Goal: Transaction & Acquisition: Purchase product/service

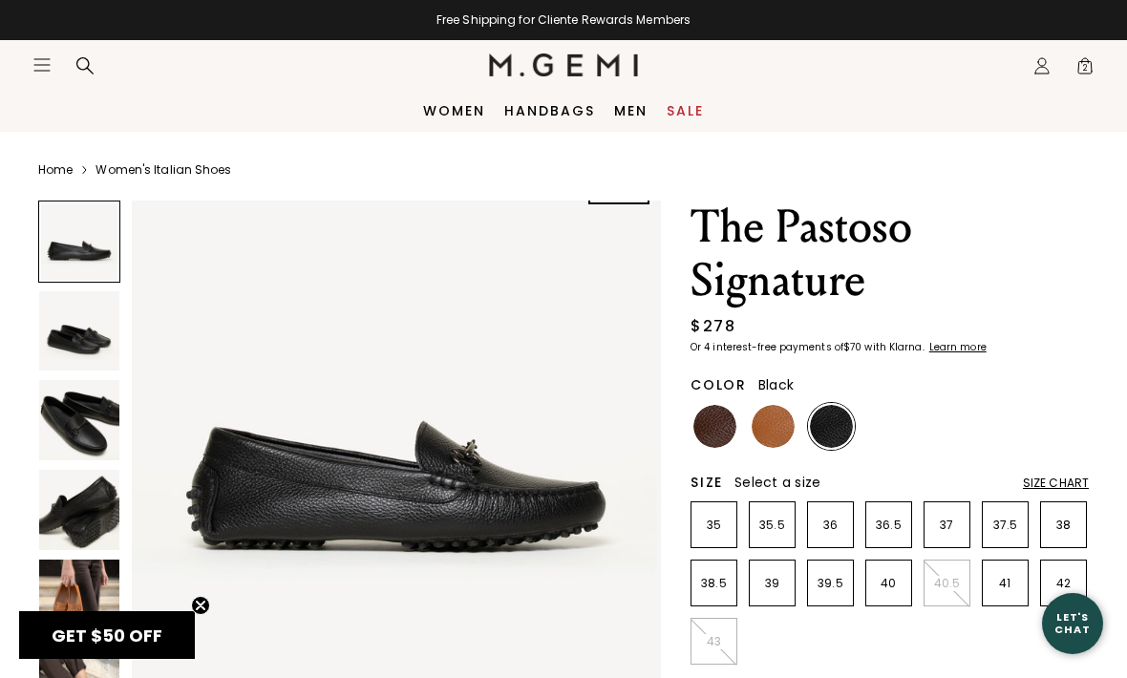
click at [70, 513] on img at bounding box center [79, 510] width 80 height 80
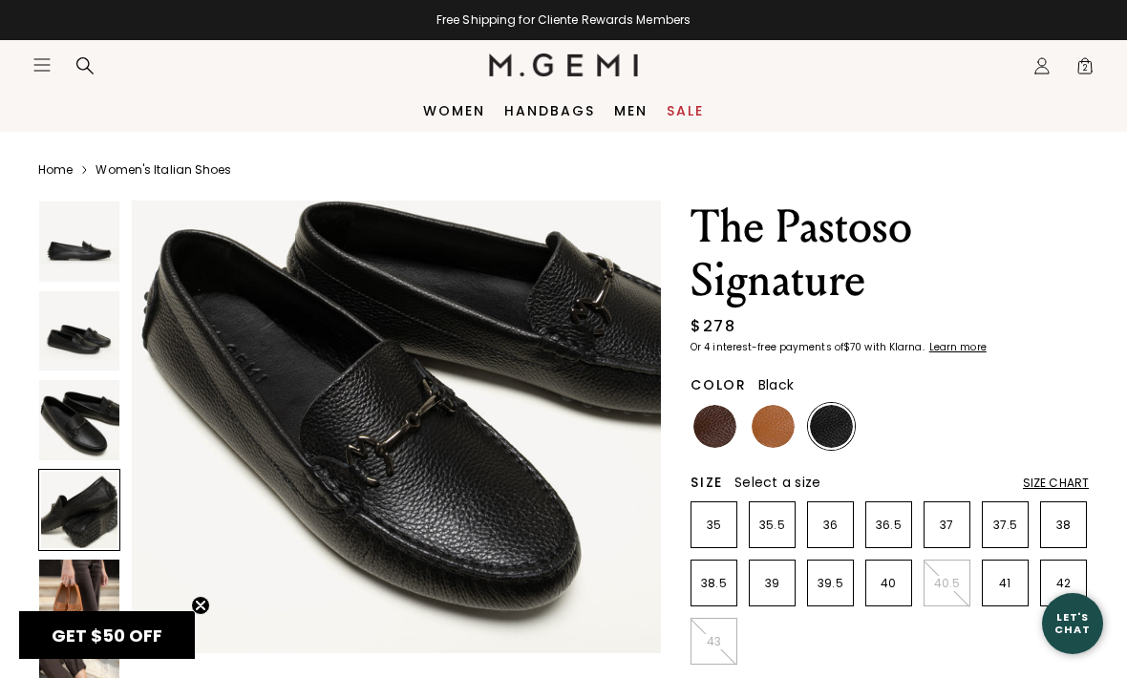
scroll to position [1645, 0]
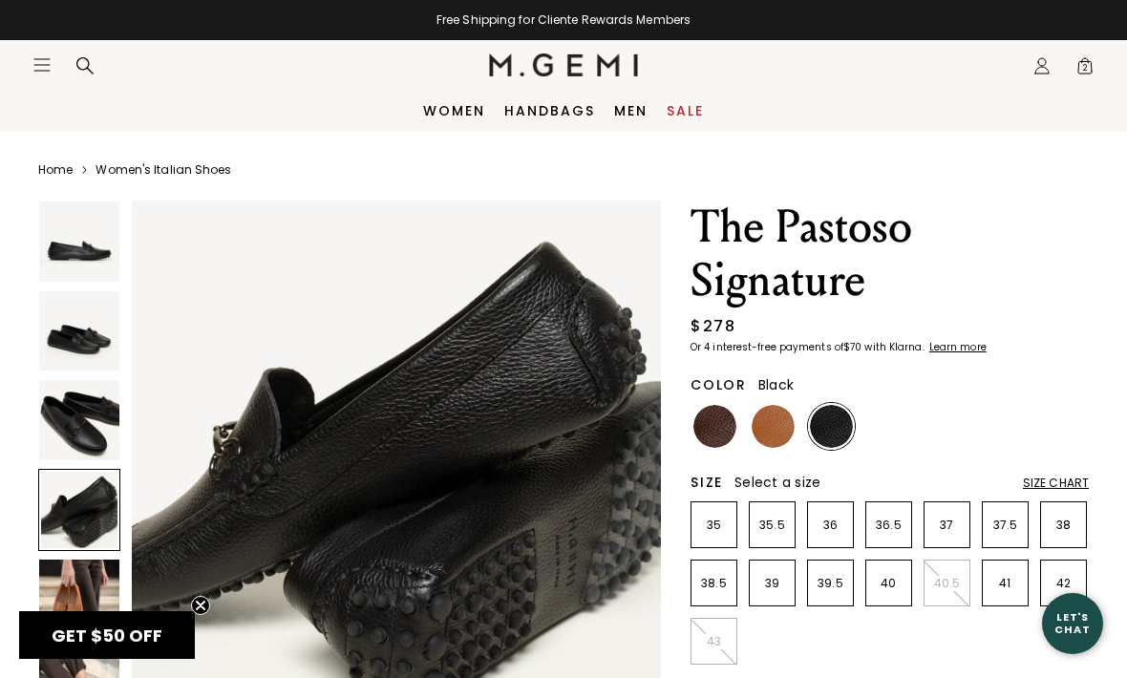
click at [69, 438] on img at bounding box center [79, 420] width 80 height 80
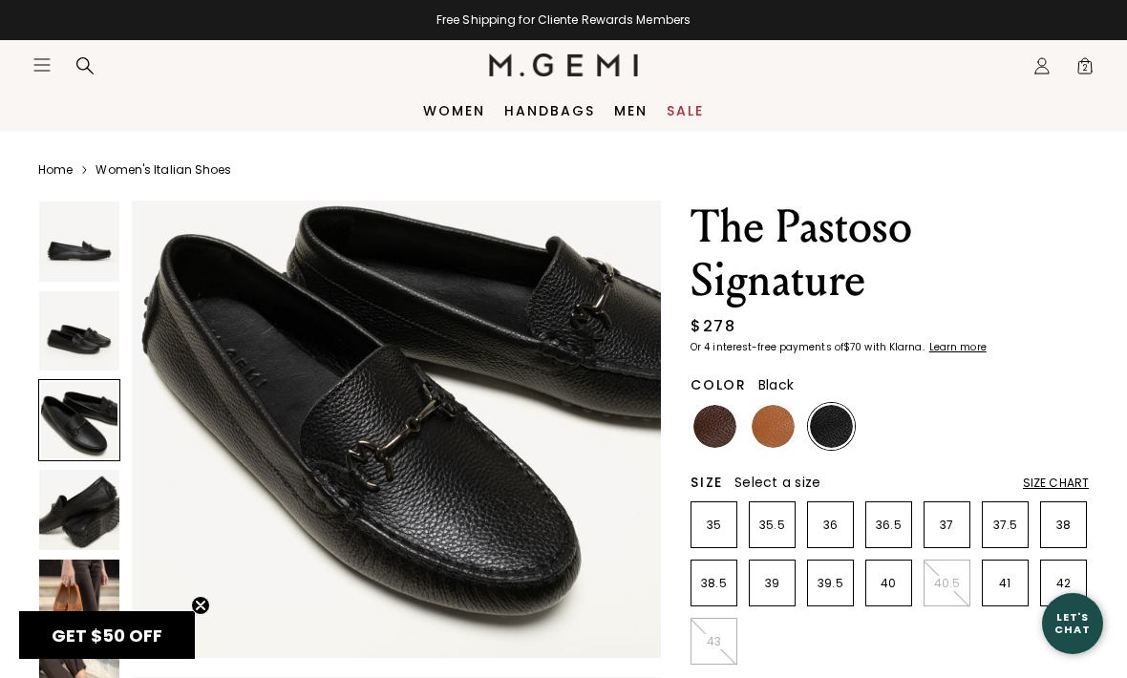
scroll to position [1097, 0]
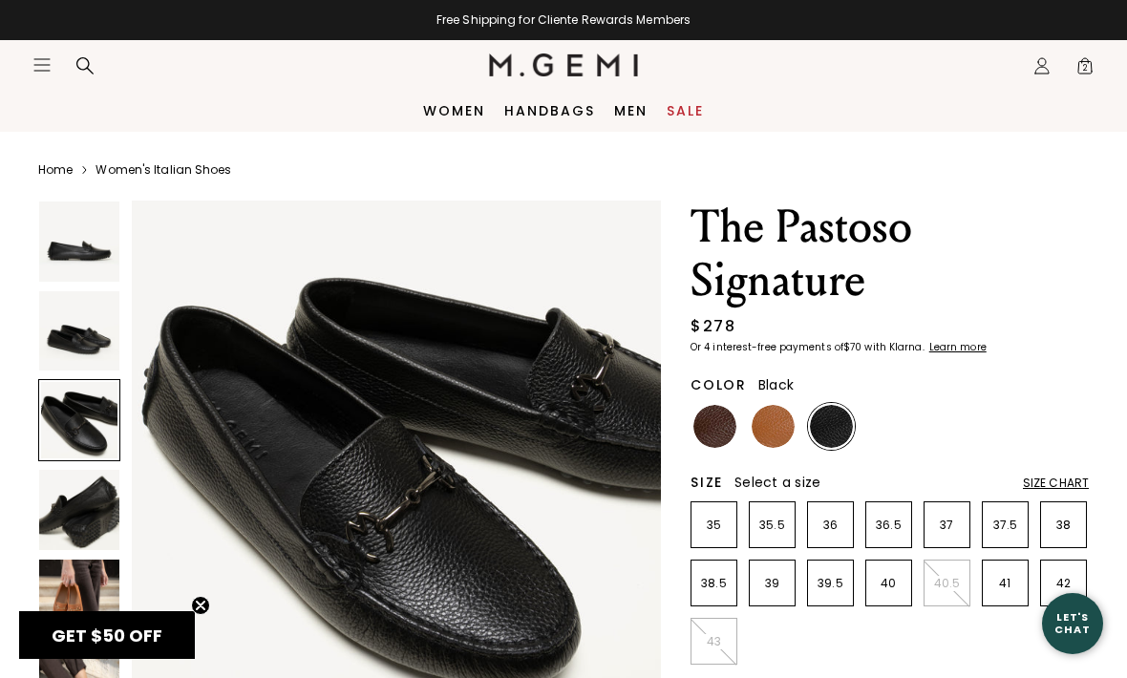
click at [790, 425] on img at bounding box center [772, 426] width 43 height 43
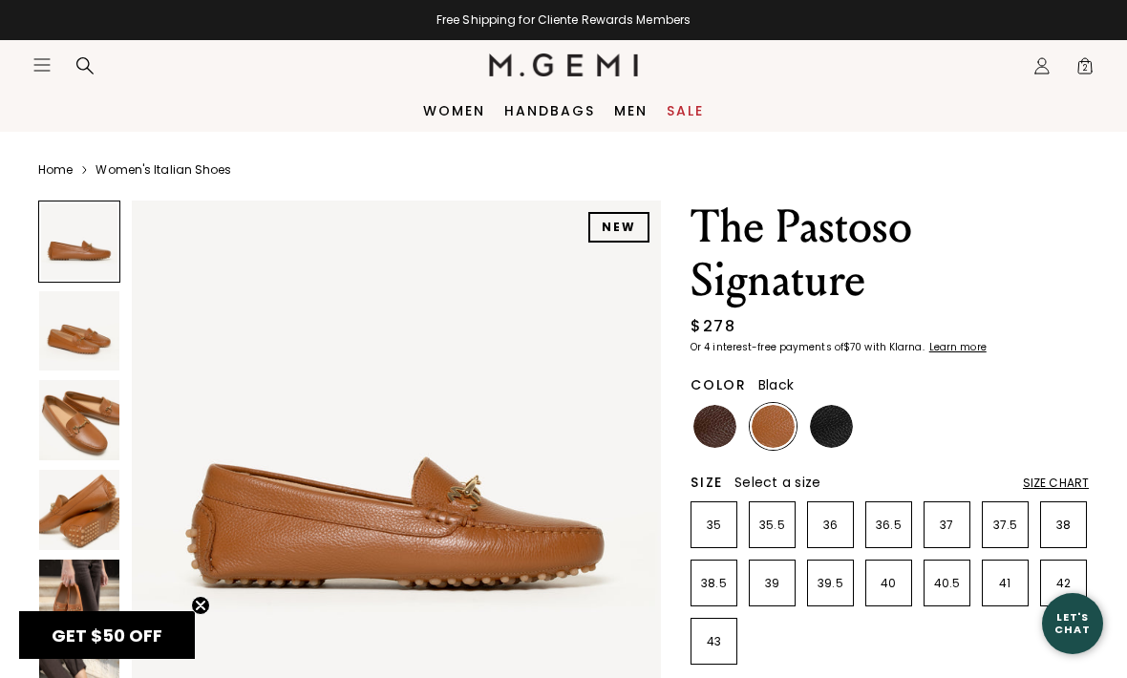
click at [833, 423] on img at bounding box center [831, 426] width 43 height 43
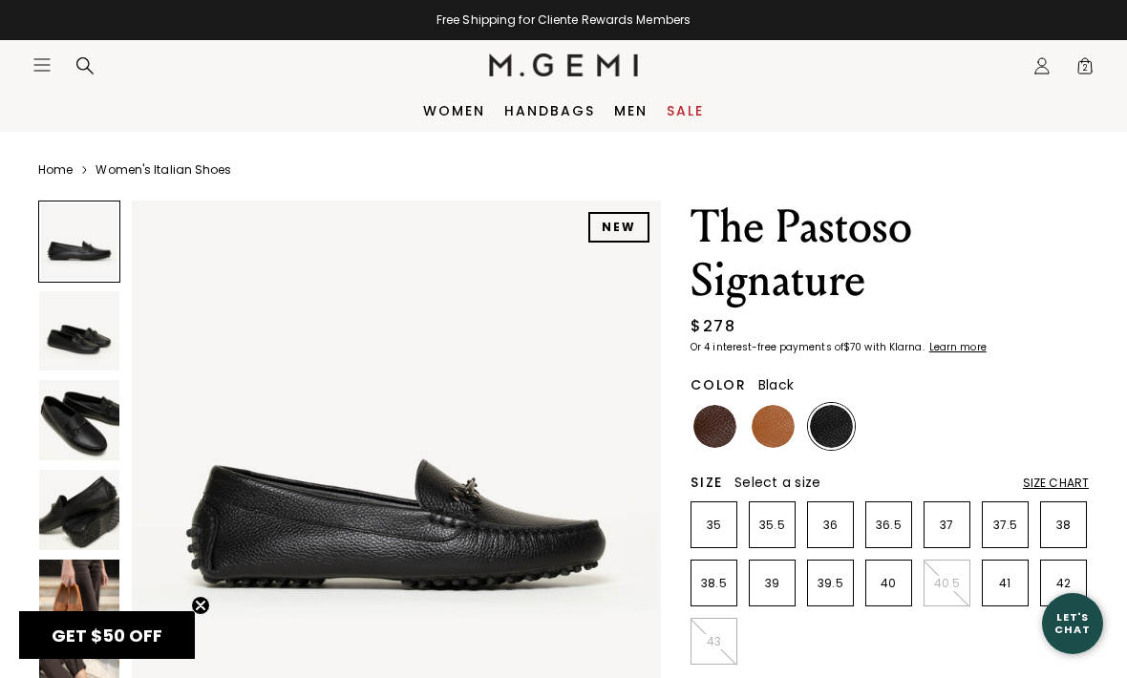
click at [732, 435] on img at bounding box center [714, 426] width 43 height 43
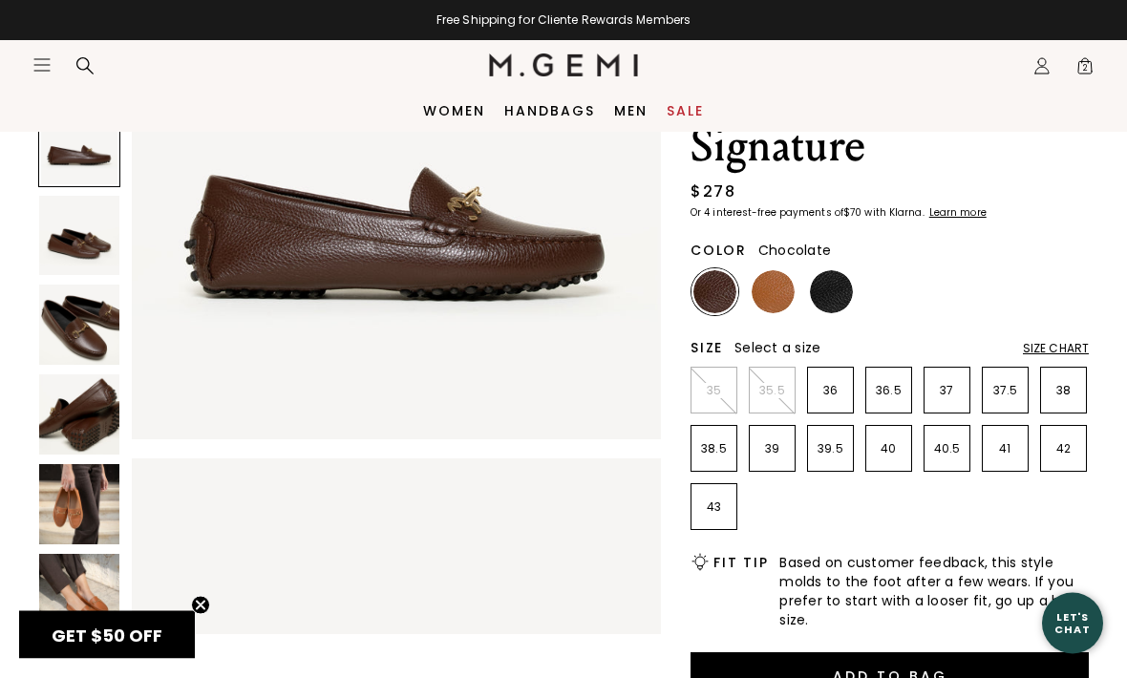
scroll to position [135, 0]
click at [69, 597] on img at bounding box center [79, 594] width 80 height 80
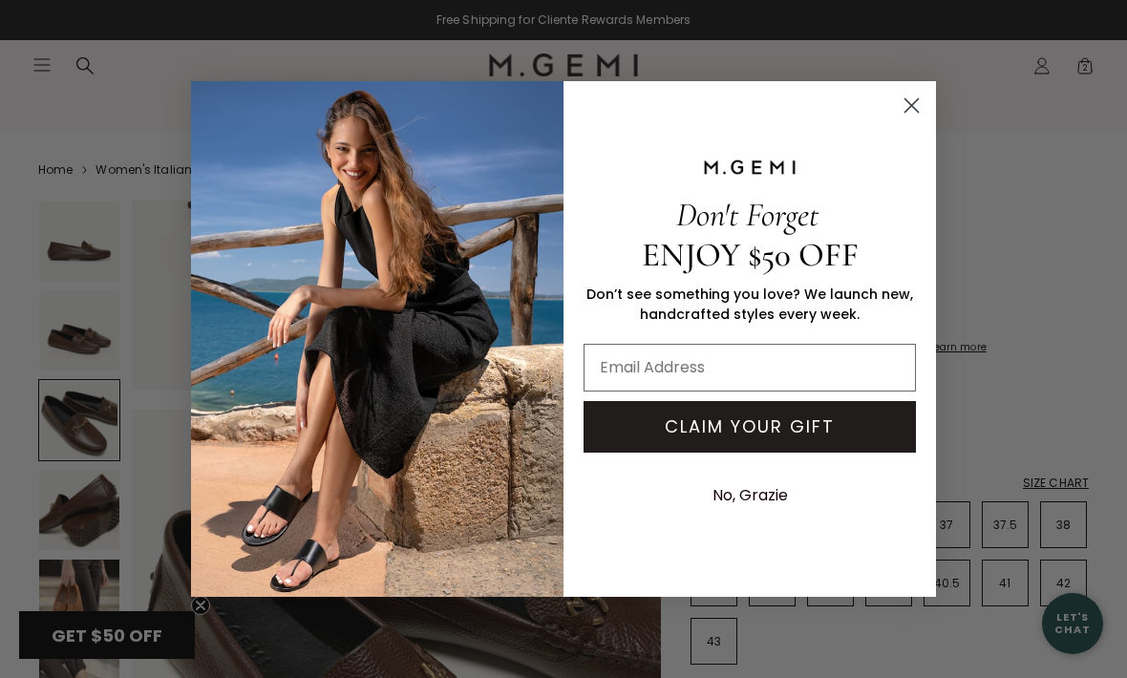
scroll to position [887, 0]
